Goal: Information Seeking & Learning: Learn about a topic

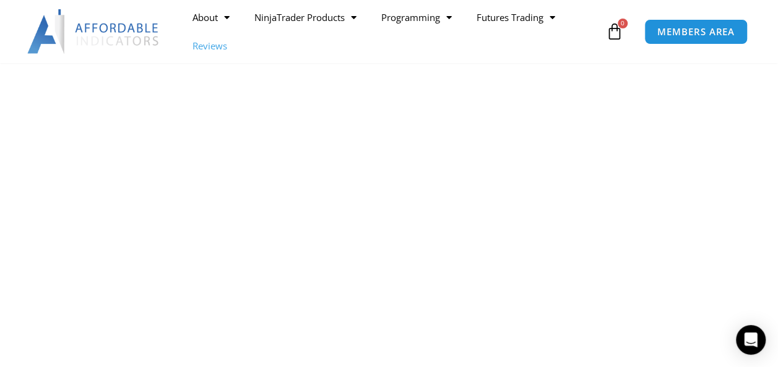
scroll to position [577, 0]
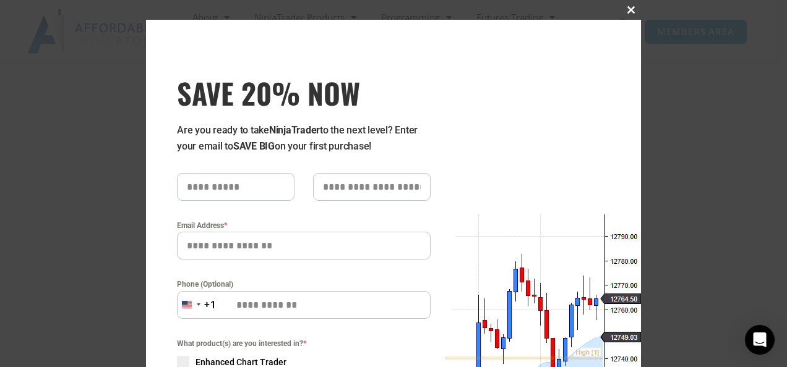
click at [631, 7] on span at bounding box center [631, 9] width 20 height 7
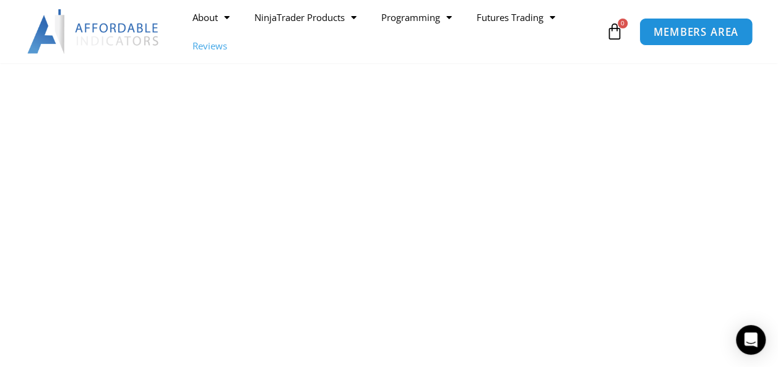
click at [687, 27] on span "MEMBERS AREA" at bounding box center [695, 32] width 85 height 11
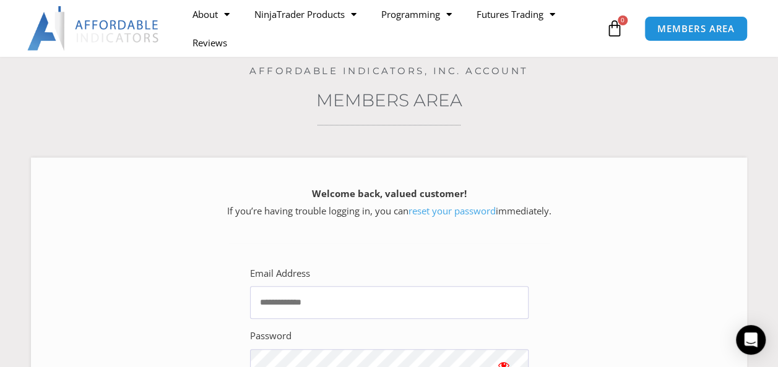
scroll to position [78, 0]
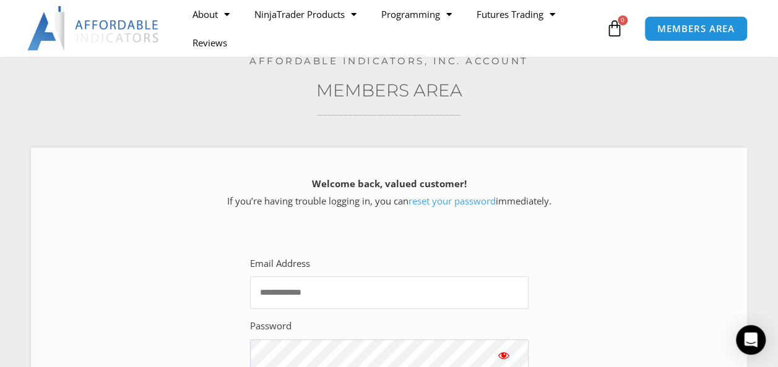
click at [322, 288] on input "Email Address" at bounding box center [389, 292] width 278 height 33
type input "**********"
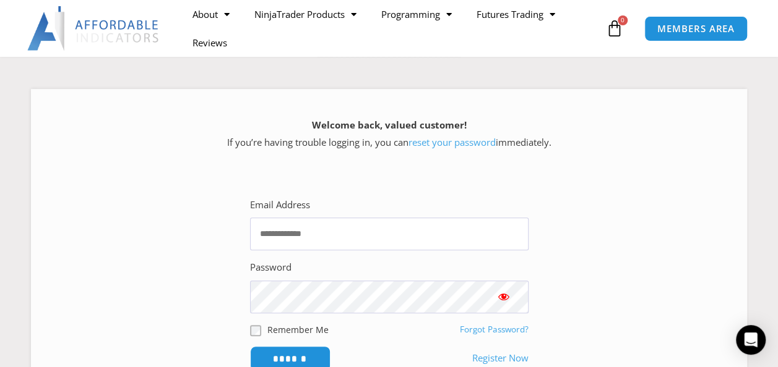
scroll to position [136, 0]
click at [340, 231] on input "Email Address" at bounding box center [389, 234] width 278 height 33
type input "**********"
click at [501, 298] on span "Show password" at bounding box center [503, 297] width 12 height 12
click at [500, 298] on span "Show password" at bounding box center [503, 297] width 12 height 12
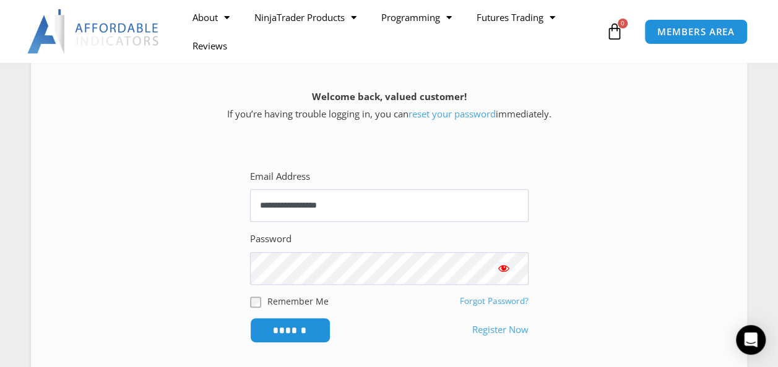
scroll to position [181, 0]
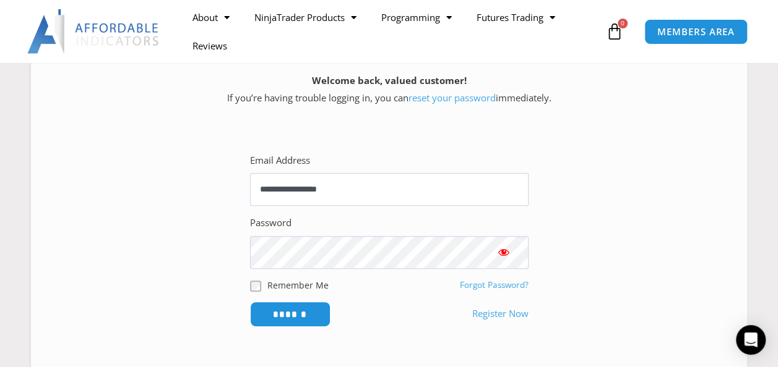
click at [286, 312] on input "******" at bounding box center [290, 314] width 80 height 25
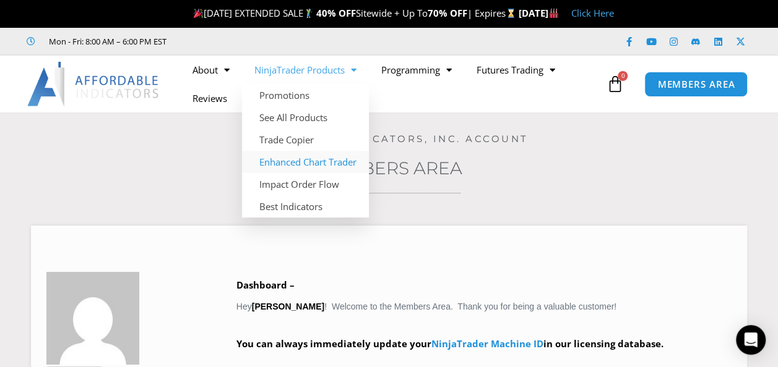
click at [322, 161] on link "Enhanced Chart Trader" at bounding box center [305, 162] width 127 height 22
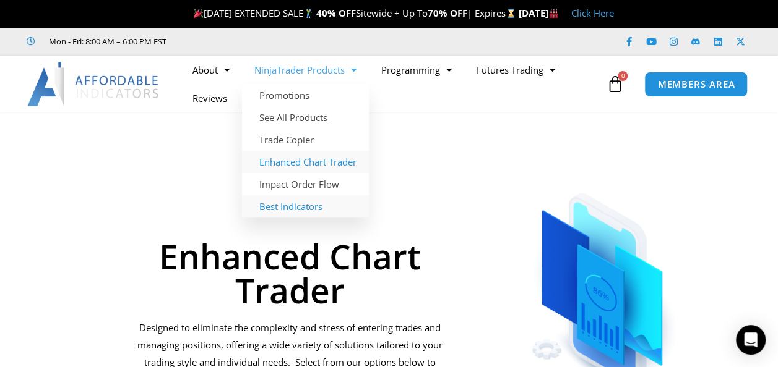
click at [323, 207] on link "Best Indicators" at bounding box center [305, 206] width 127 height 22
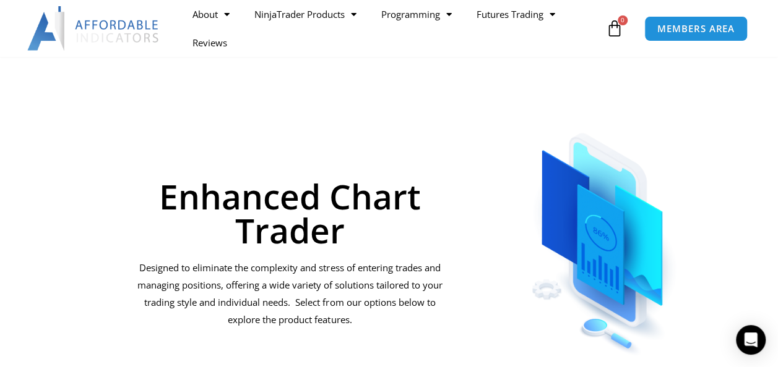
scroll to position [71, 0]
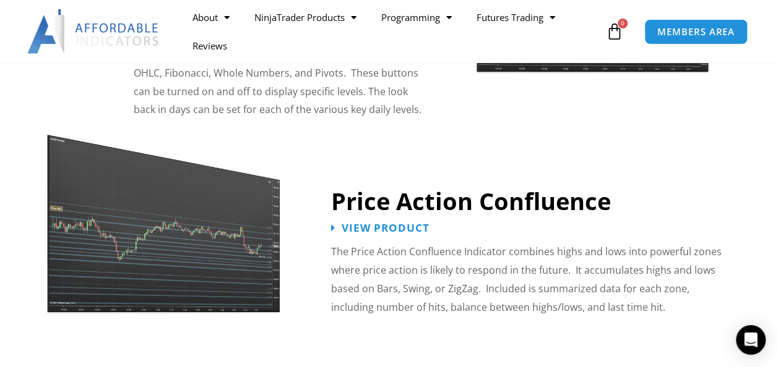
scroll to position [1532, 0]
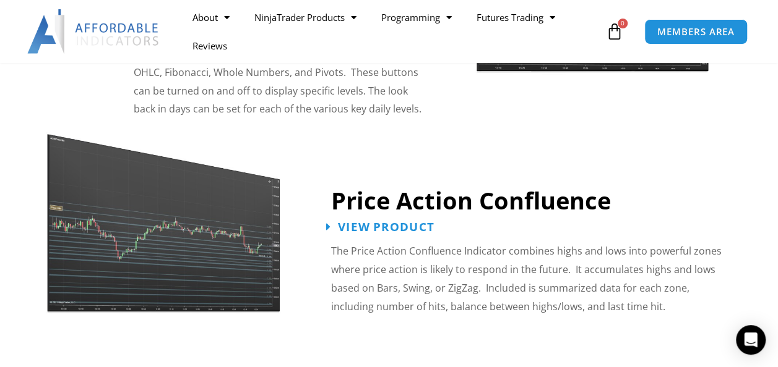
click at [348, 221] on span "View Product" at bounding box center [386, 227] width 96 height 12
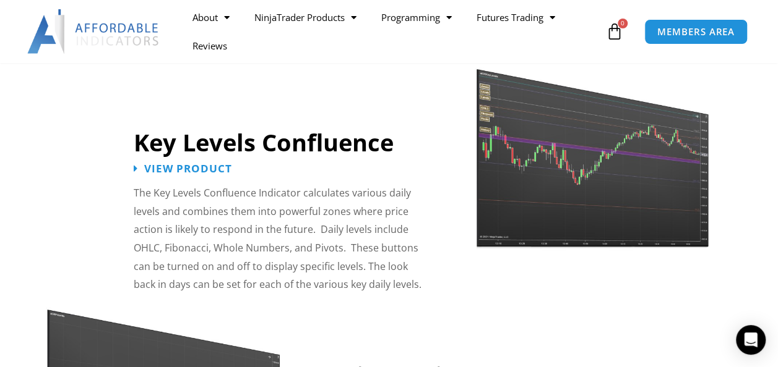
scroll to position [1354, 0]
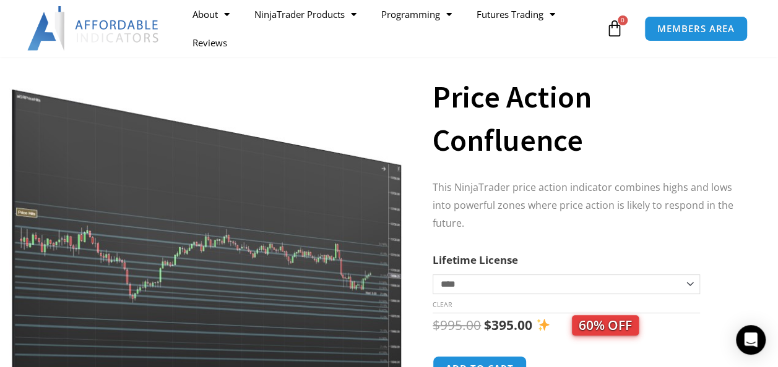
scroll to position [89, 0]
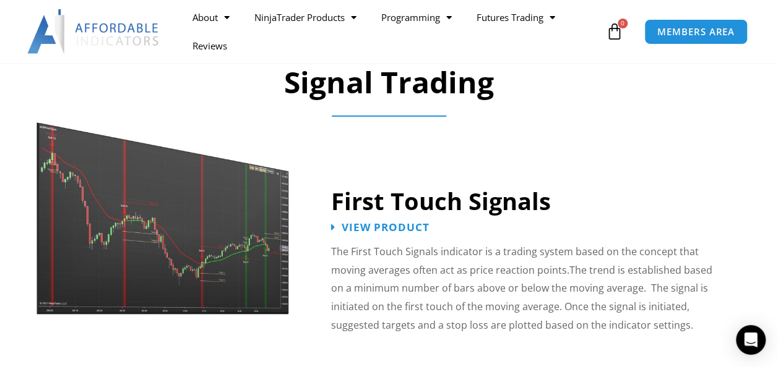
scroll to position [1859, 0]
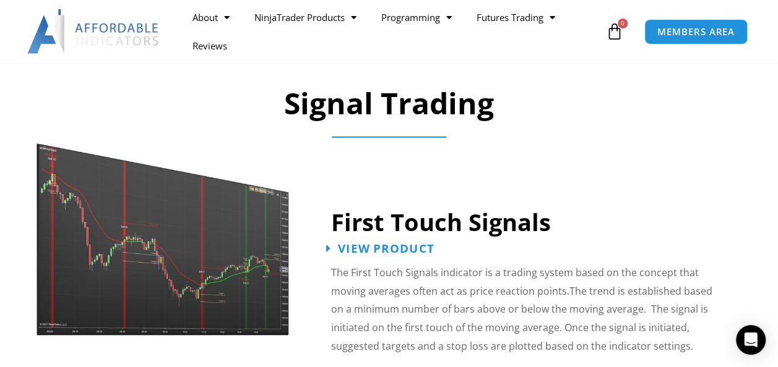
click at [377, 242] on span "View Product" at bounding box center [386, 248] width 96 height 12
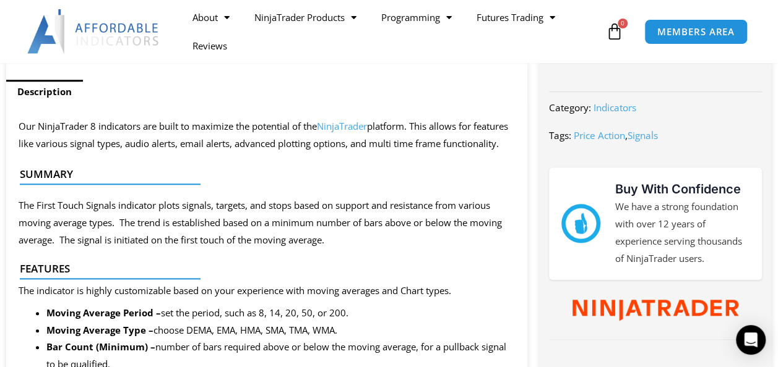
scroll to position [492, 0]
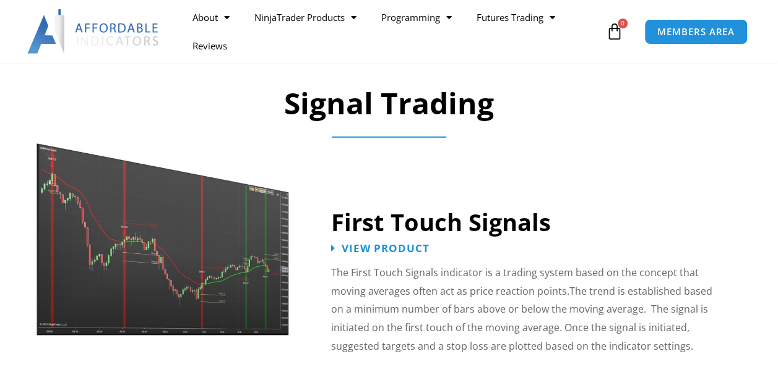
scroll to position [1859, 0]
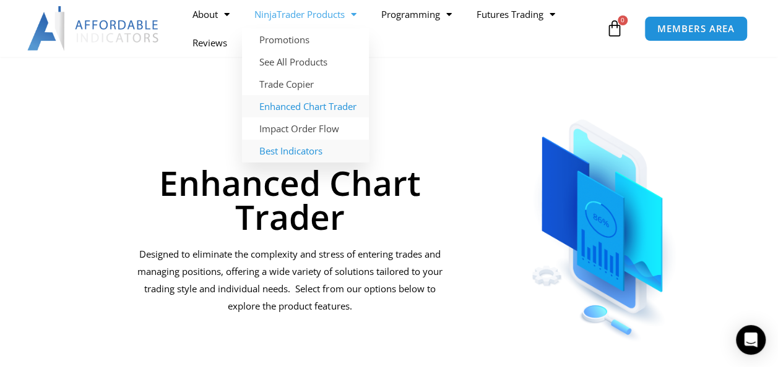
click at [315, 151] on link "Best Indicators" at bounding box center [305, 151] width 127 height 22
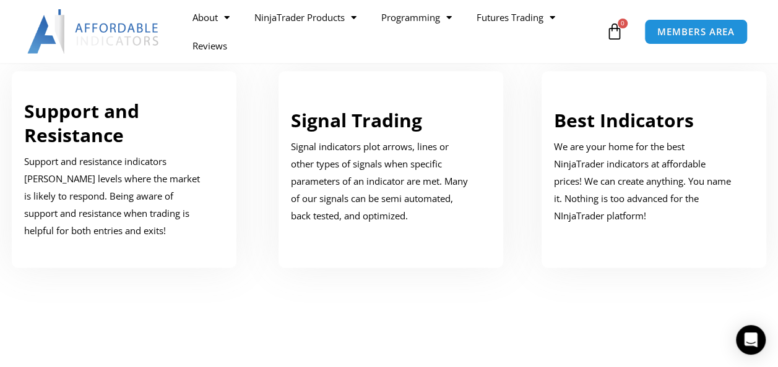
scroll to position [709, 0]
click at [588, 162] on p "We are your home for the best NinjaTrader indicators at affordable prices! We c…" at bounding box center [645, 181] width 182 height 86
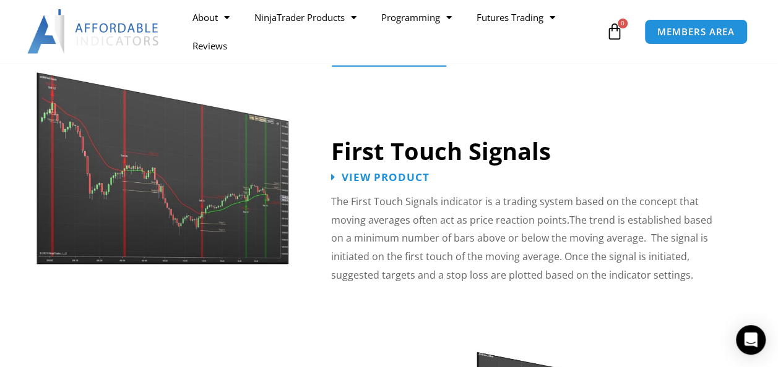
scroll to position [1904, 0]
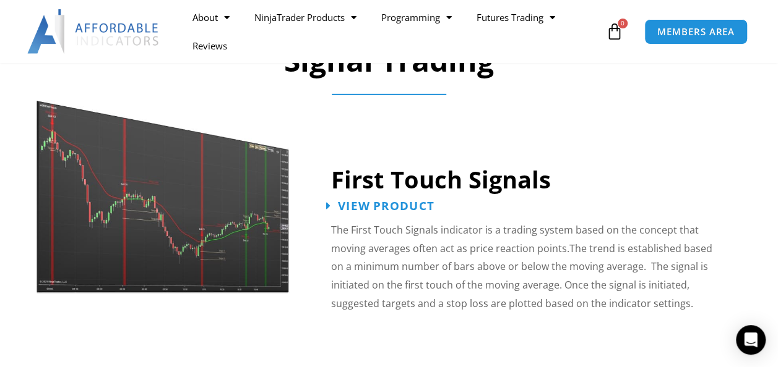
click at [350, 200] on span "View Product" at bounding box center [386, 206] width 96 height 12
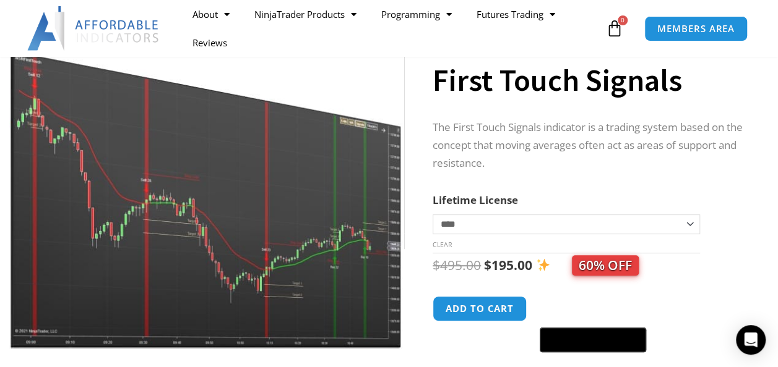
scroll to position [123, 0]
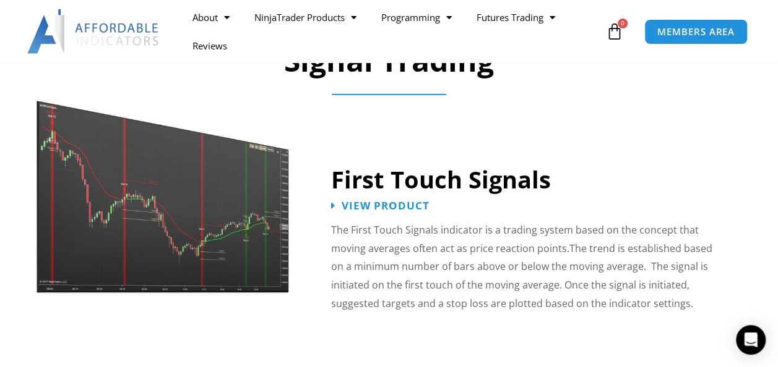
scroll to position [1904, 0]
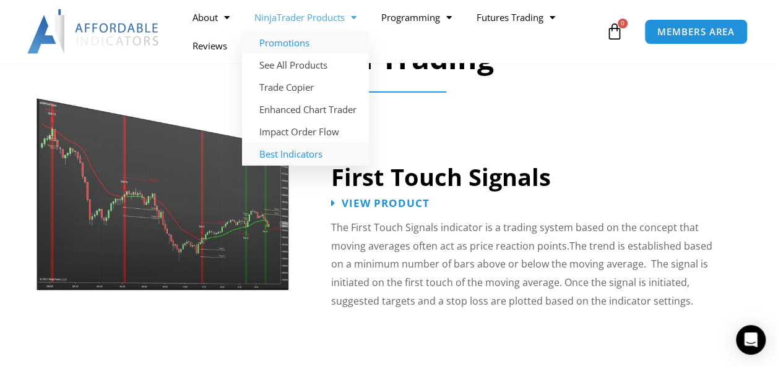
click at [293, 43] on link "Promotions" at bounding box center [305, 43] width 127 height 22
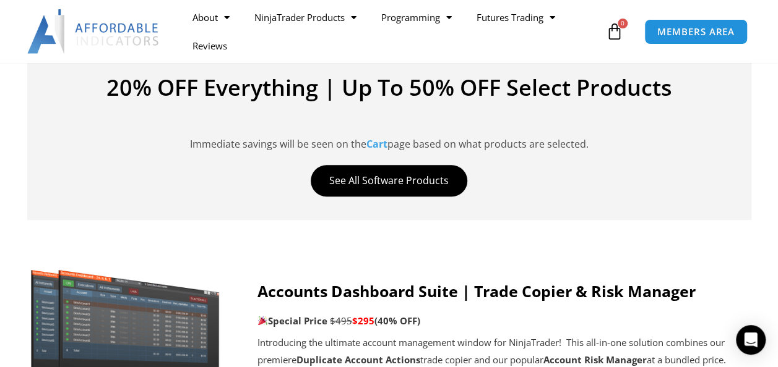
scroll to position [516, 0]
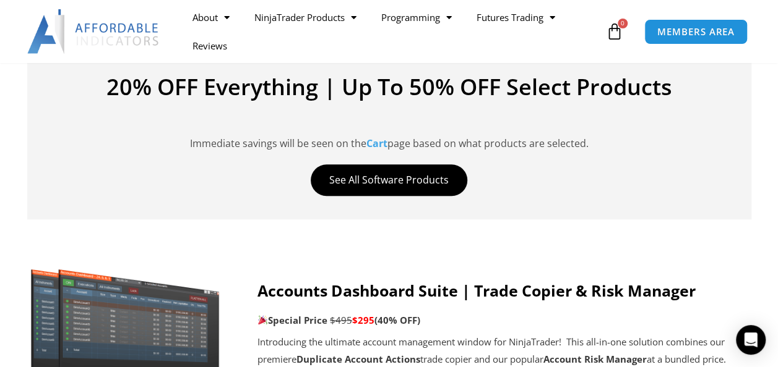
click at [424, 302] on div "Accounts Dashboard Suite | Trade Copier & Risk Manager Special Price $495 $295 …" at bounding box center [504, 324] width 495 height 87
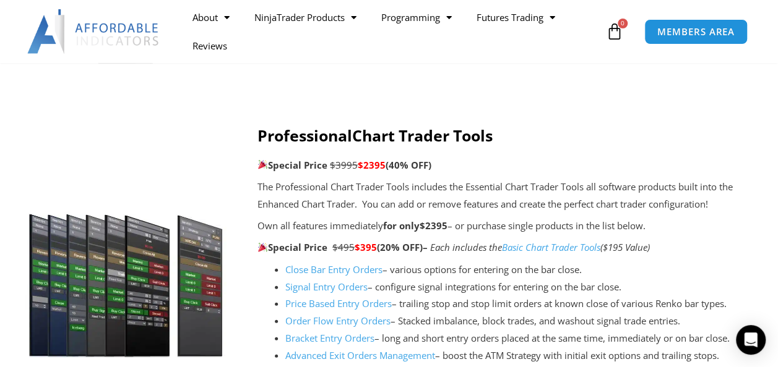
scroll to position [1261, 0]
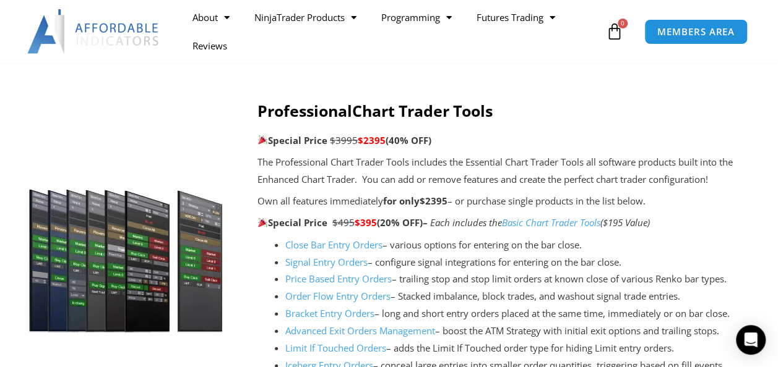
click at [349, 268] on li "Signal Entry Orders – configure signal integrations for entering on the bar clo…" at bounding box center [519, 262] width 468 height 17
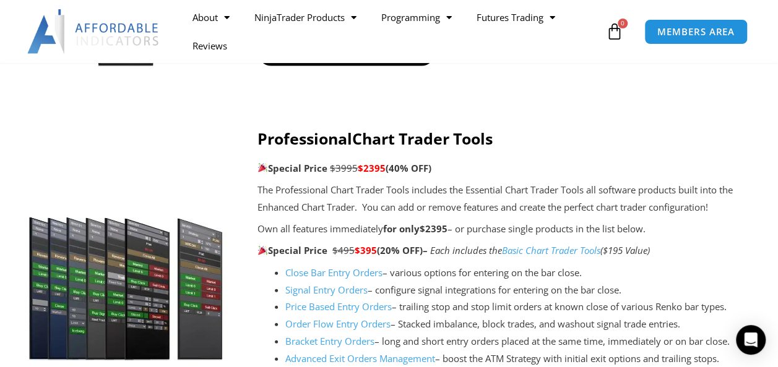
scroll to position [1234, 0]
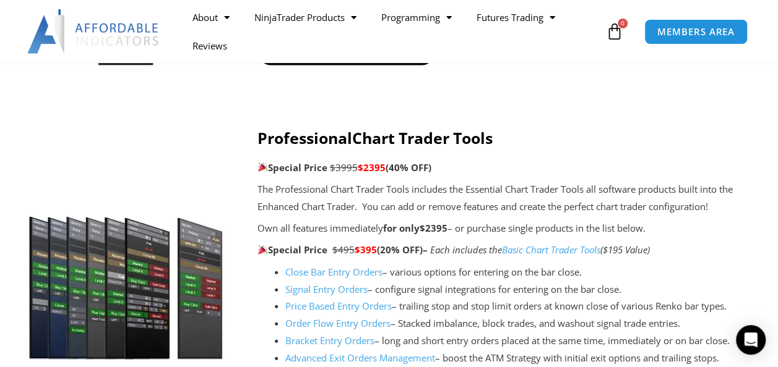
click at [376, 313] on li "Price Based Entry Orders – trailing stop and stop limit orders at known close o…" at bounding box center [519, 306] width 468 height 17
drag, startPoint x: 376, startPoint y: 313, endPoint x: 533, endPoint y: 242, distance: 171.9
click at [533, 242] on p "Special Price $495 $395 (20% OFF) – Each includes the Basic Chart Trader Tools …" at bounding box center [504, 250] width 495 height 17
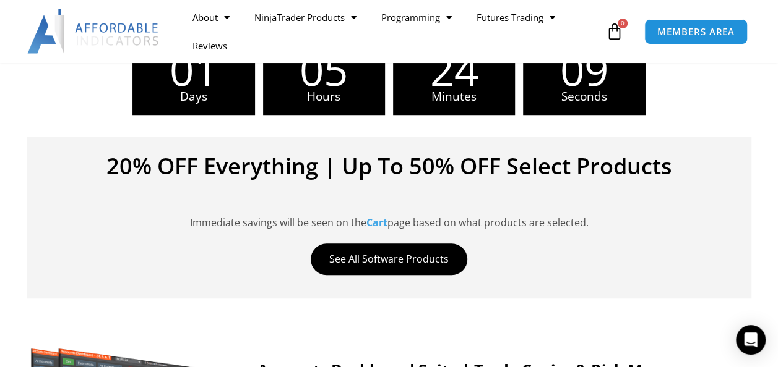
scroll to position [436, 0]
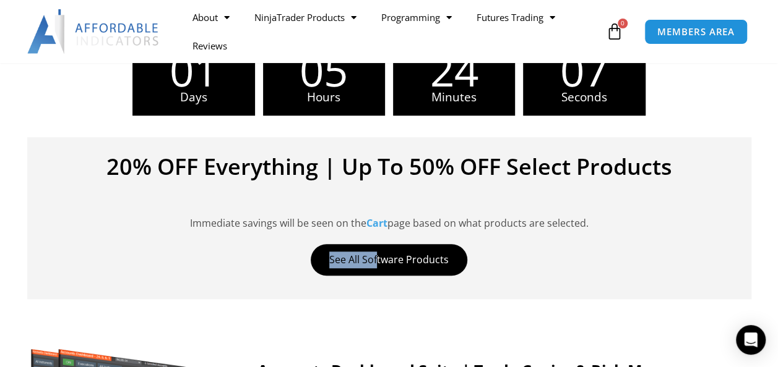
drag, startPoint x: 377, startPoint y: 239, endPoint x: 377, endPoint y: 252, distance: 12.4
click at [377, 252] on div "20% OFF Everything | Up To 50% OFF Select Products Immediate savings will be se…" at bounding box center [389, 218] width 724 height 162
click at [377, 252] on link "See All Software Products" at bounding box center [389, 260] width 156 height 32
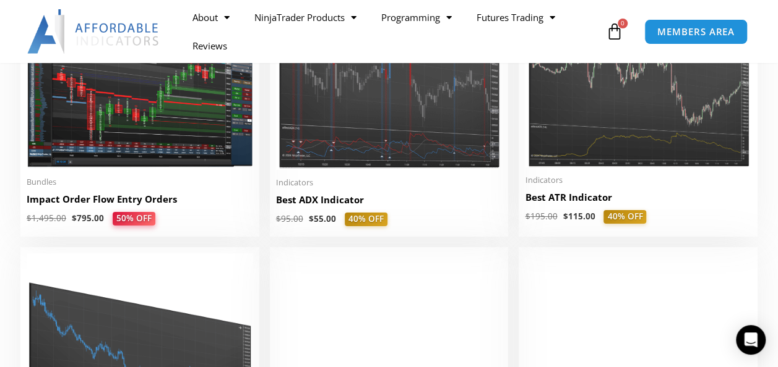
scroll to position [2309, 0]
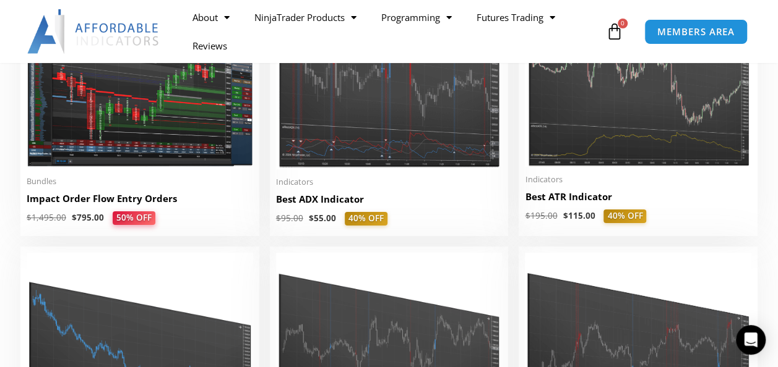
click at [489, 315] on img at bounding box center [389, 344] width 226 height 182
